Goal: Navigation & Orientation: Find specific page/section

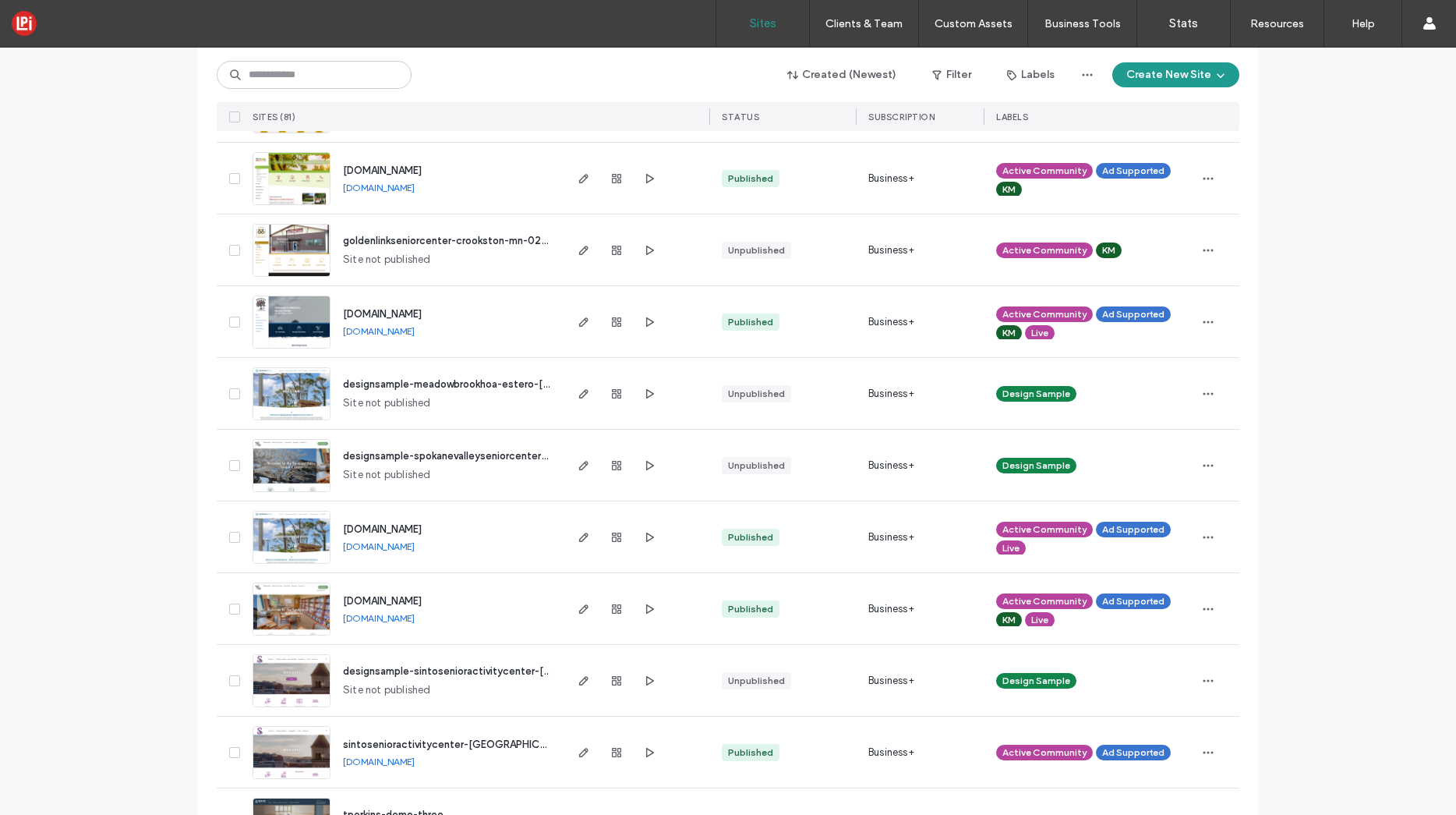
scroll to position [1029, 0]
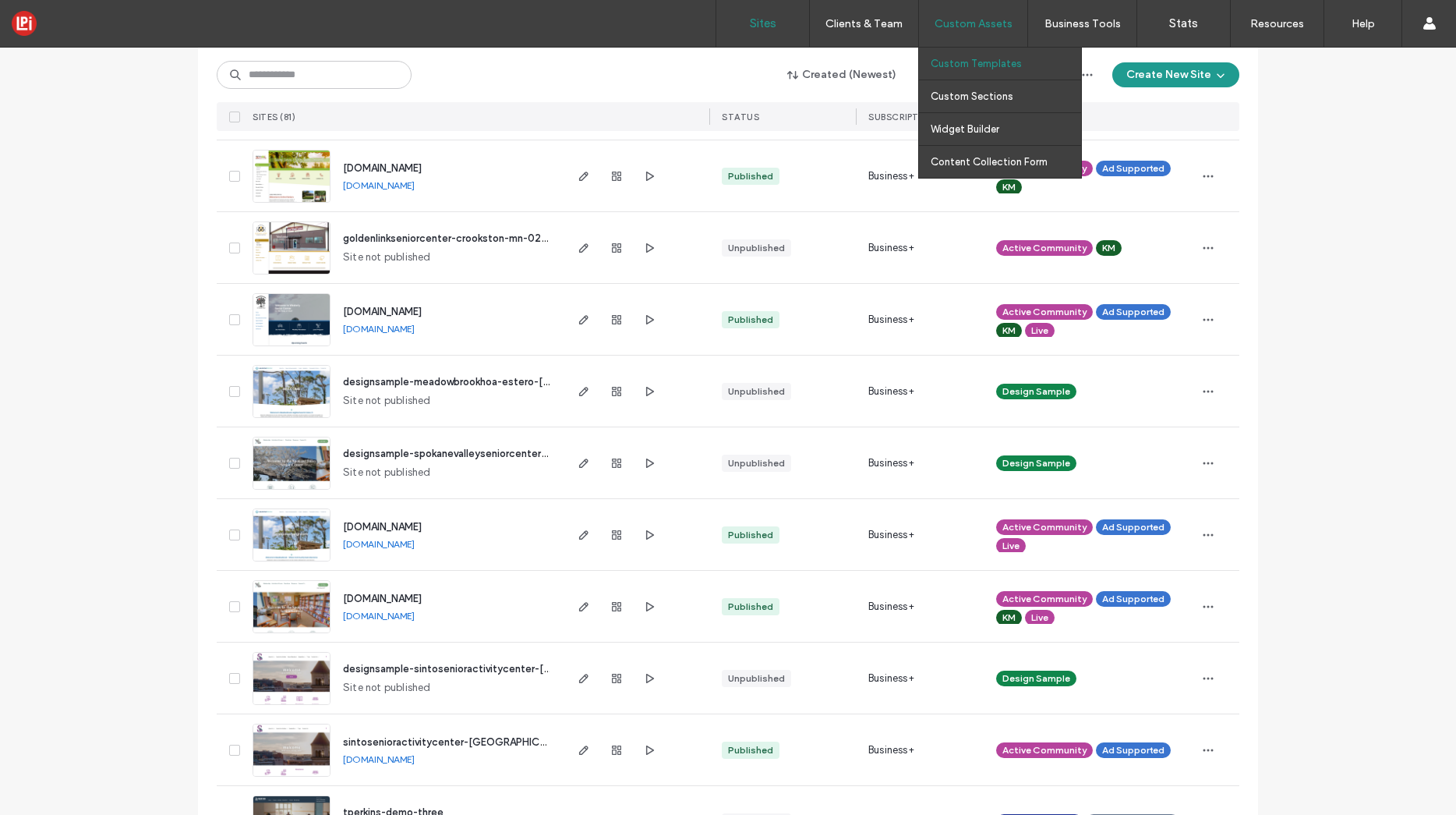
click at [976, 60] on label "Custom Templates" at bounding box center [976, 63] width 91 height 12
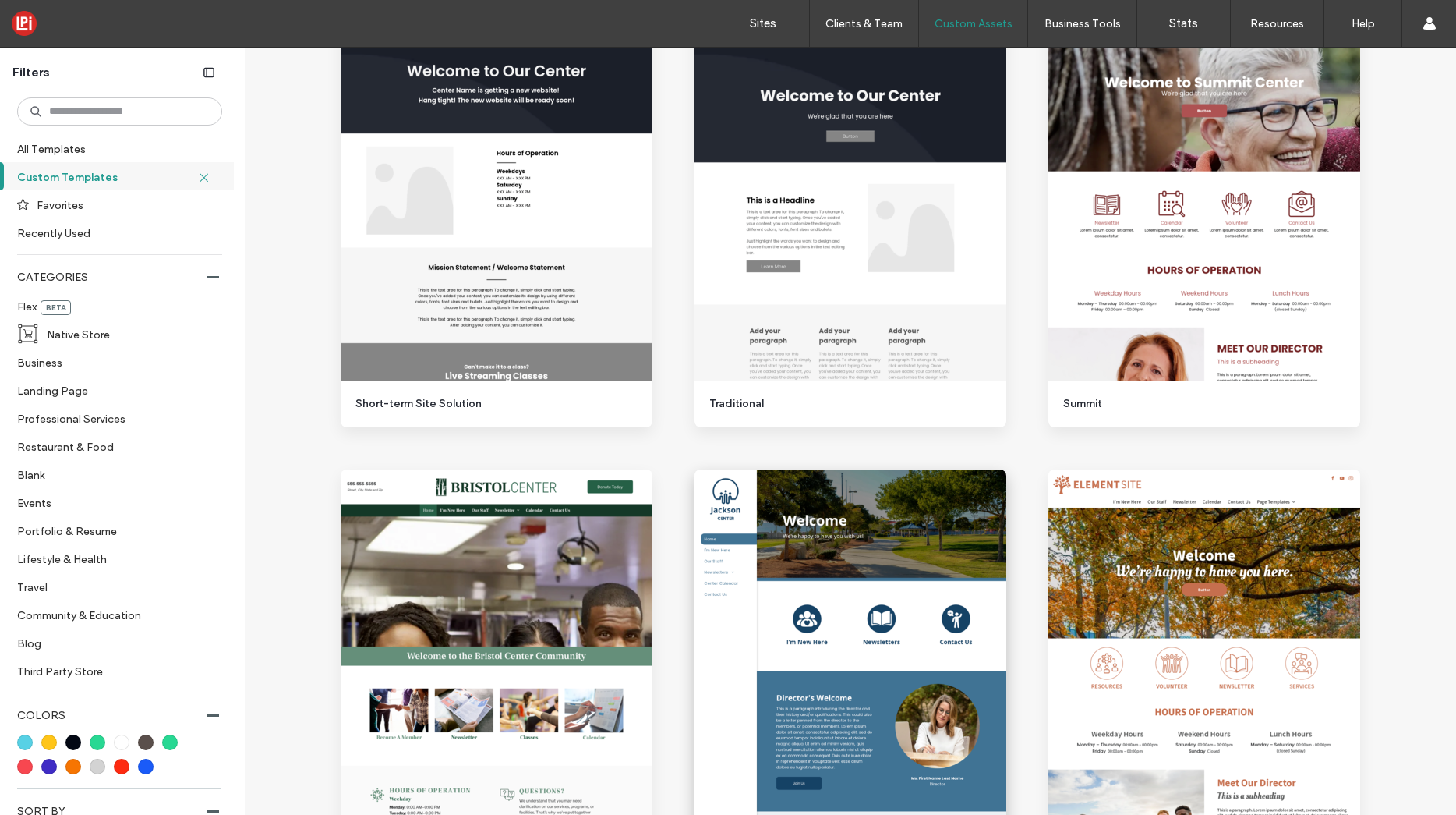
scroll to position [761, 0]
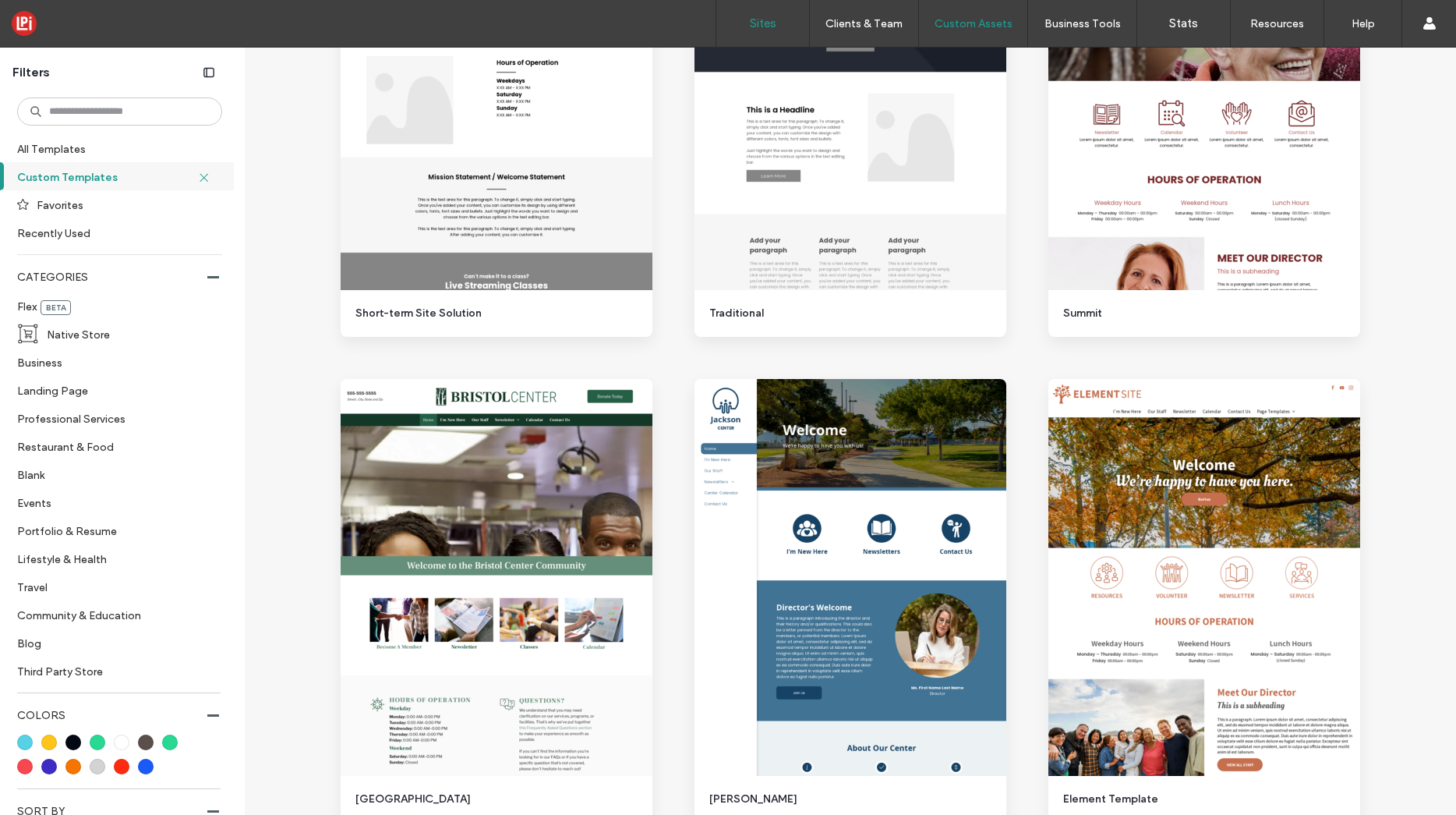
click at [768, 23] on label "Sites" at bounding box center [763, 24] width 27 height 14
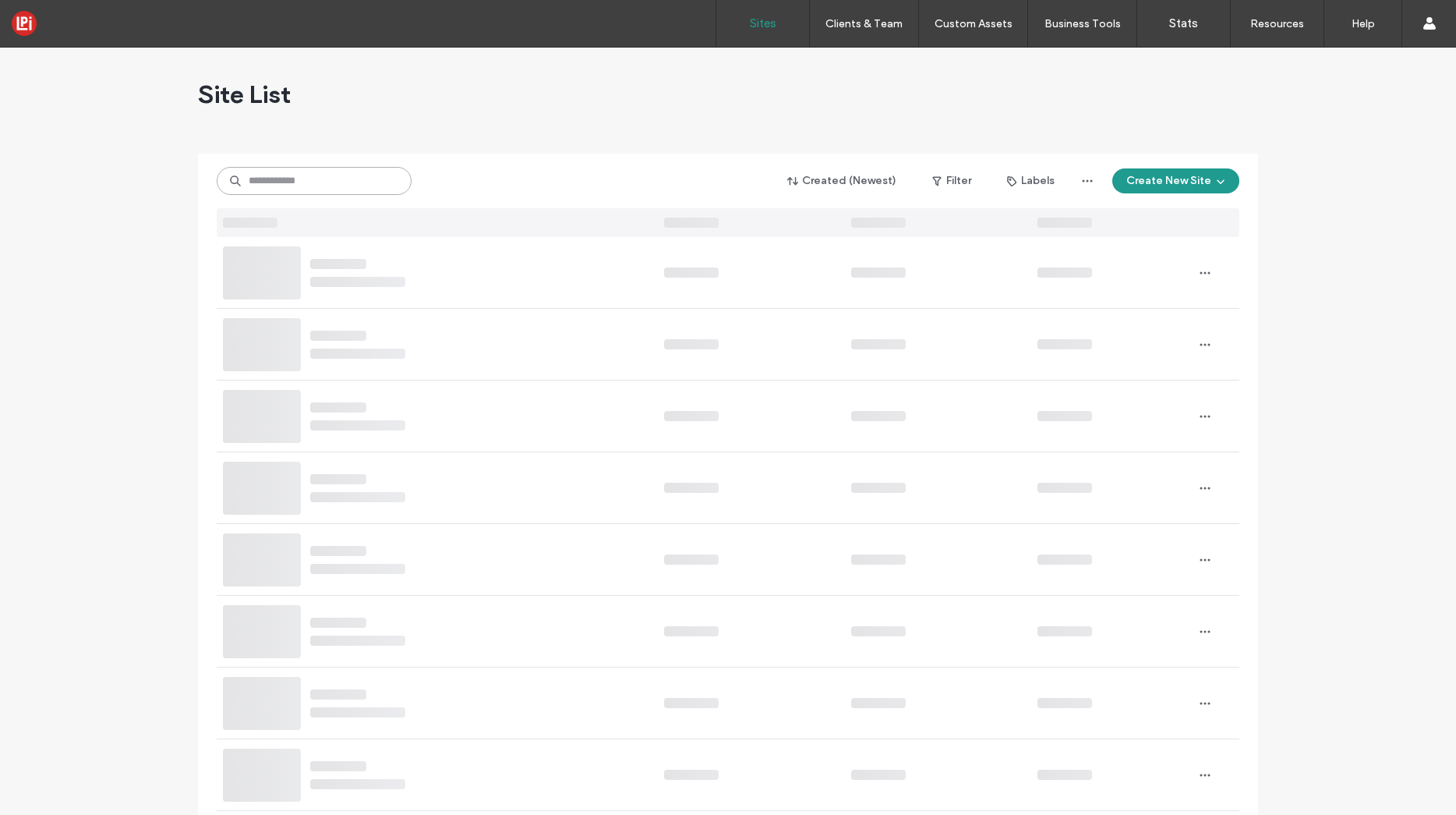
click at [252, 178] on input at bounding box center [314, 181] width 195 height 28
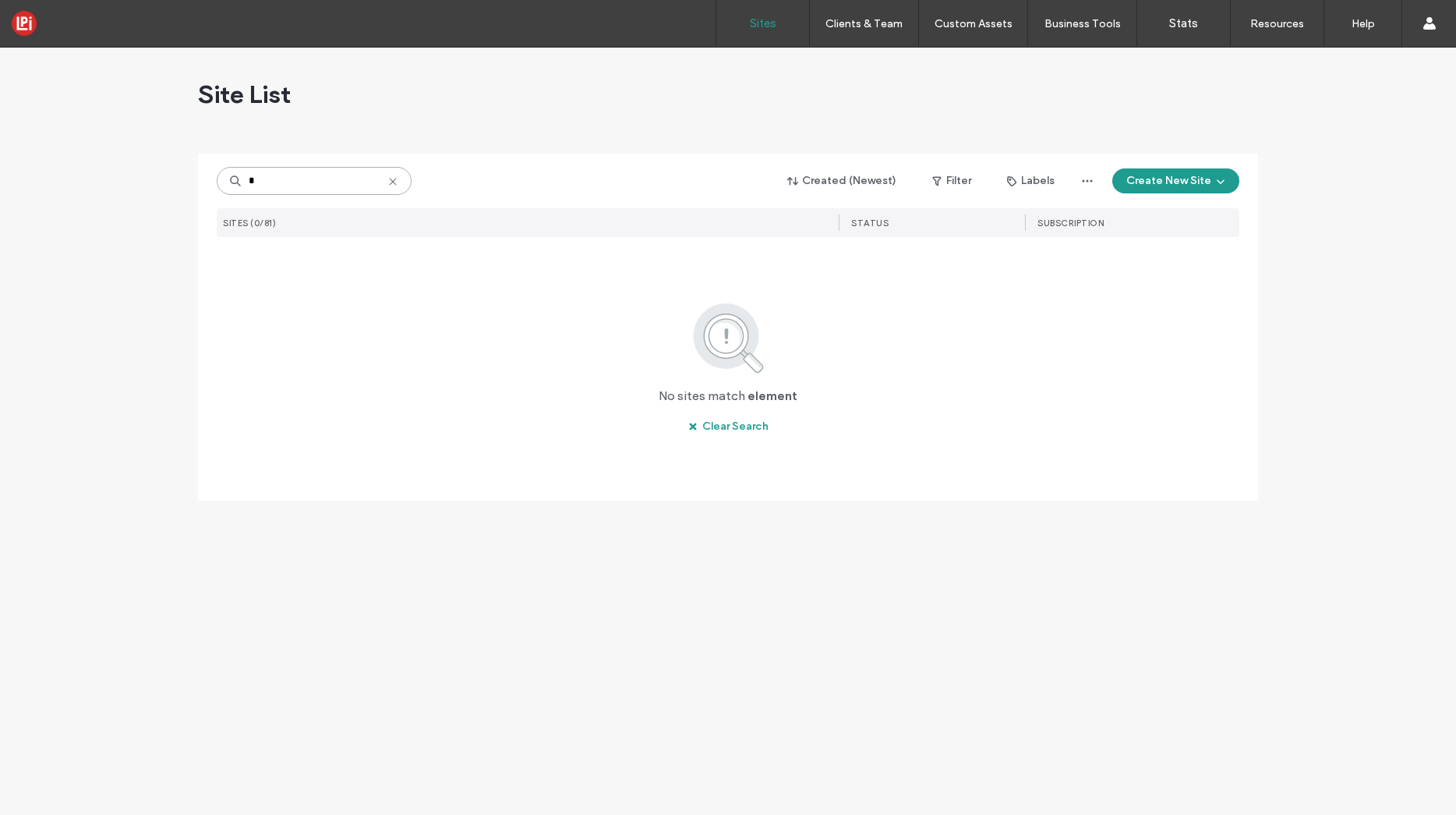
type input "*"
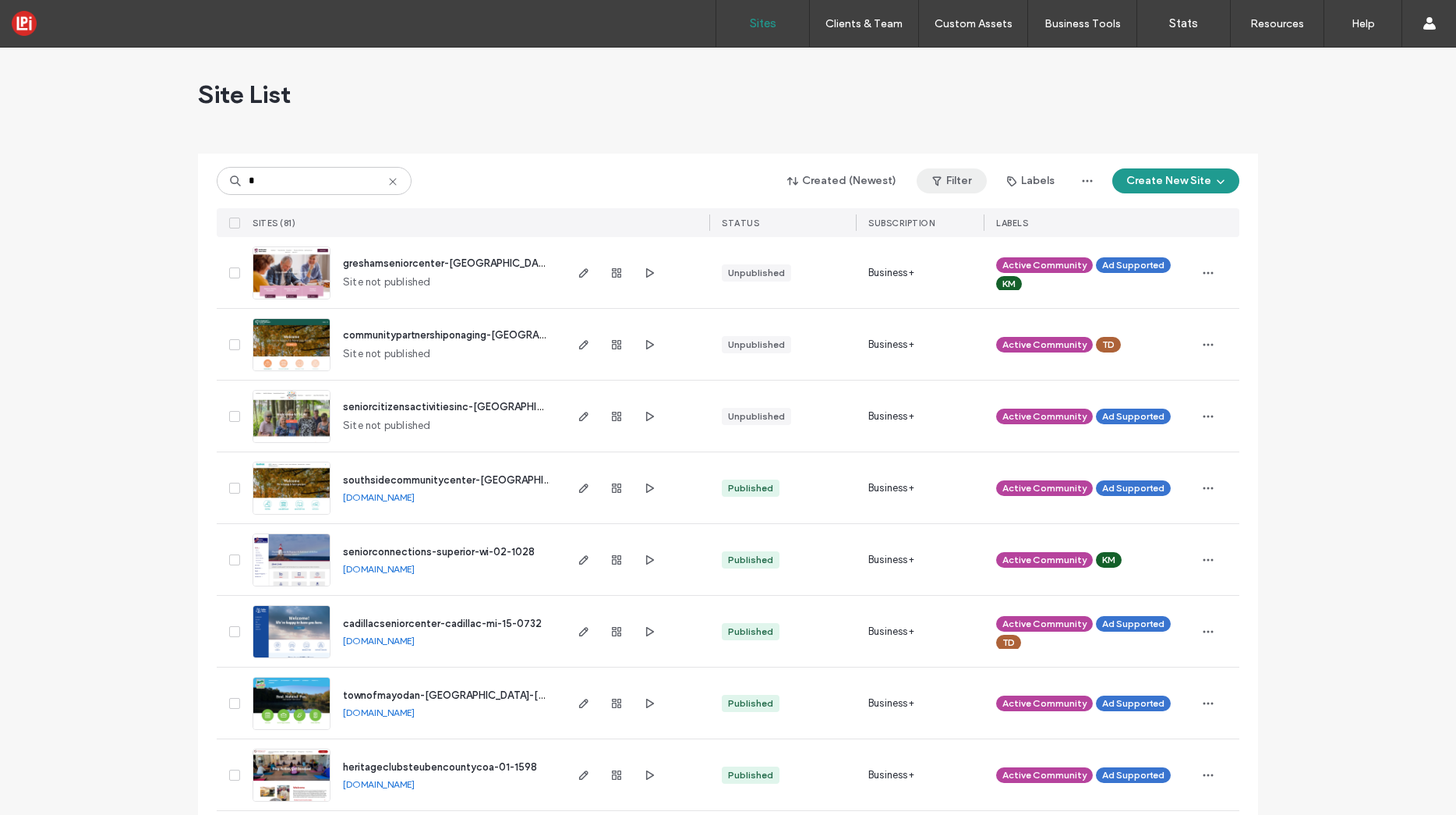
click at [945, 179] on button "Filter" at bounding box center [951, 181] width 70 height 25
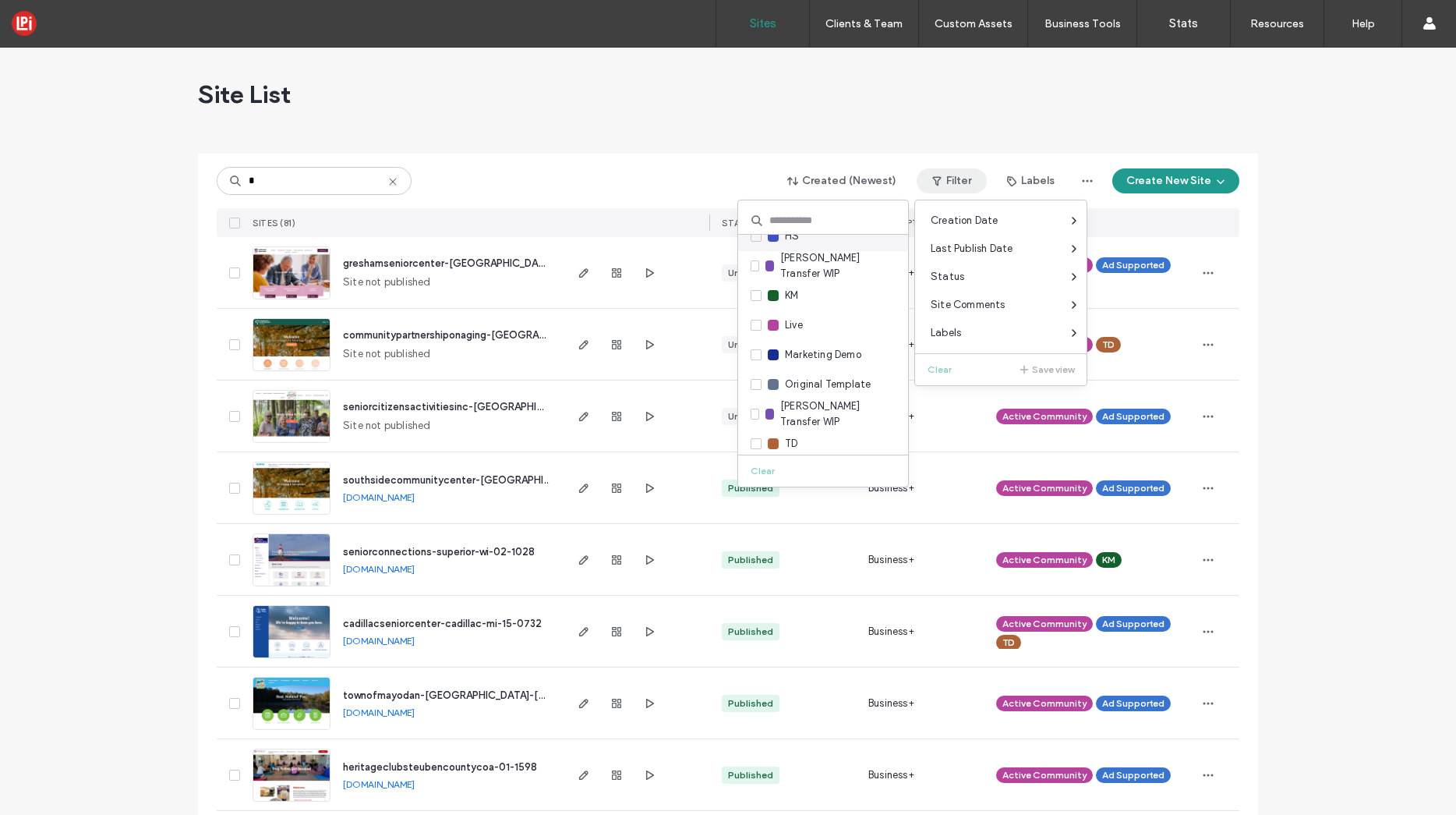
scroll to position [216, 0]
click at [757, 360] on icon at bounding box center [756, 360] width 6 height 5
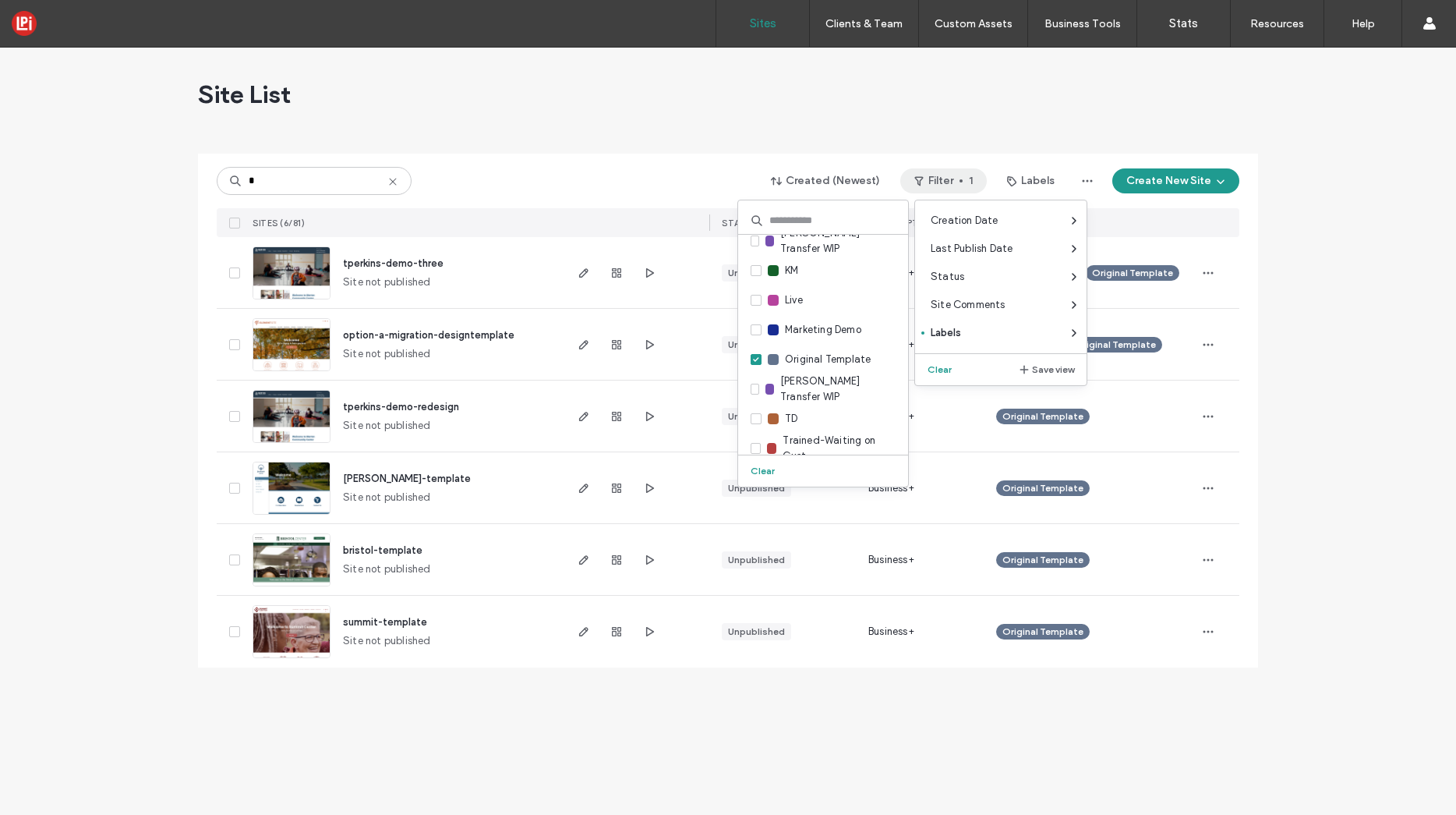
click at [151, 339] on div "Site List * Created (Newest) Filter 1 Labels Create New Site SITES (6/81) STATU…" at bounding box center [728, 431] width 1456 height 767
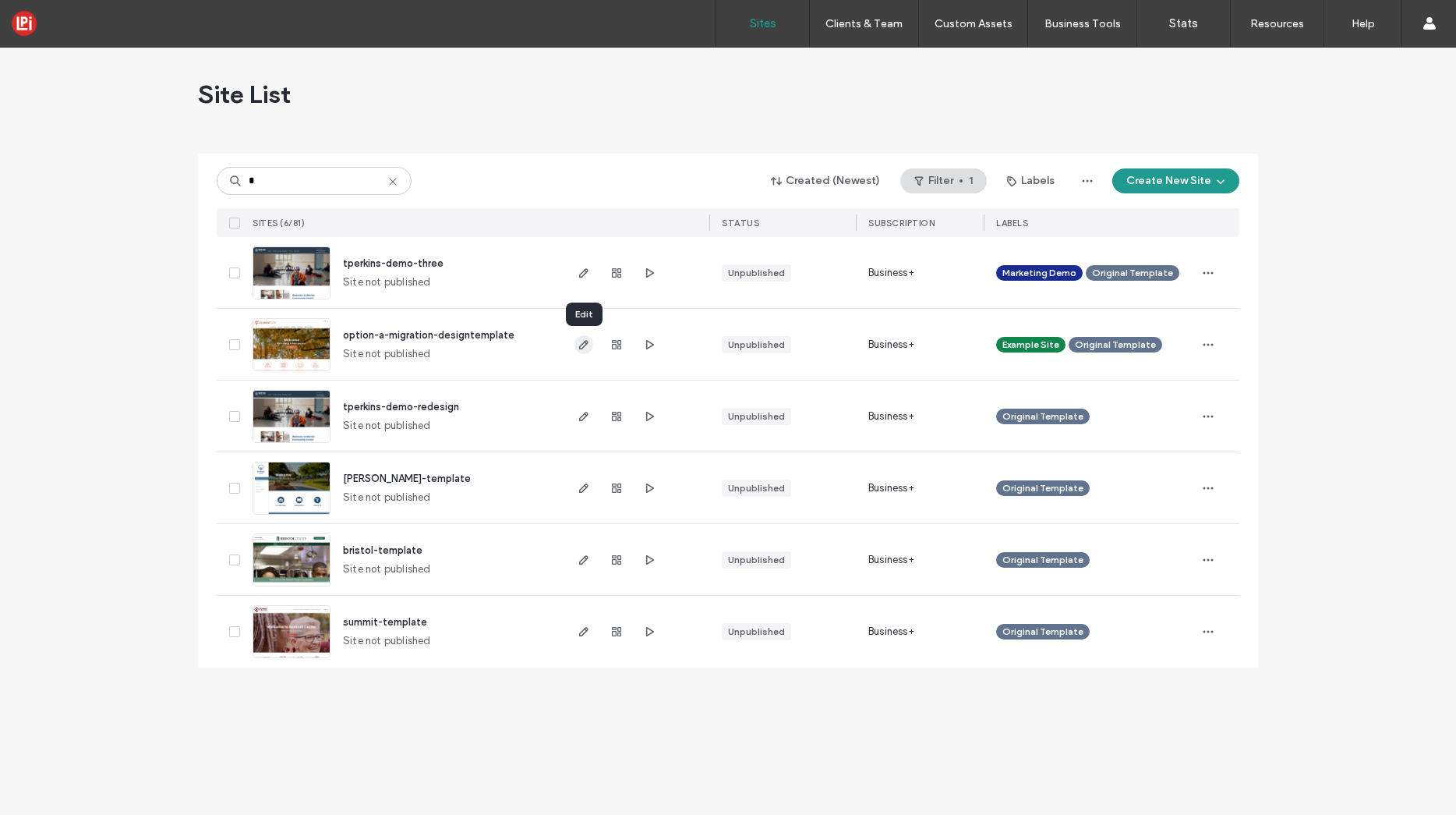
drag, startPoint x: 591, startPoint y: 342, endPoint x: 579, endPoint y: 339, distance: 12.4
click at [590, 342] on span "button" at bounding box center [584, 345] width 19 height 19
